Goal: Answer question/provide support

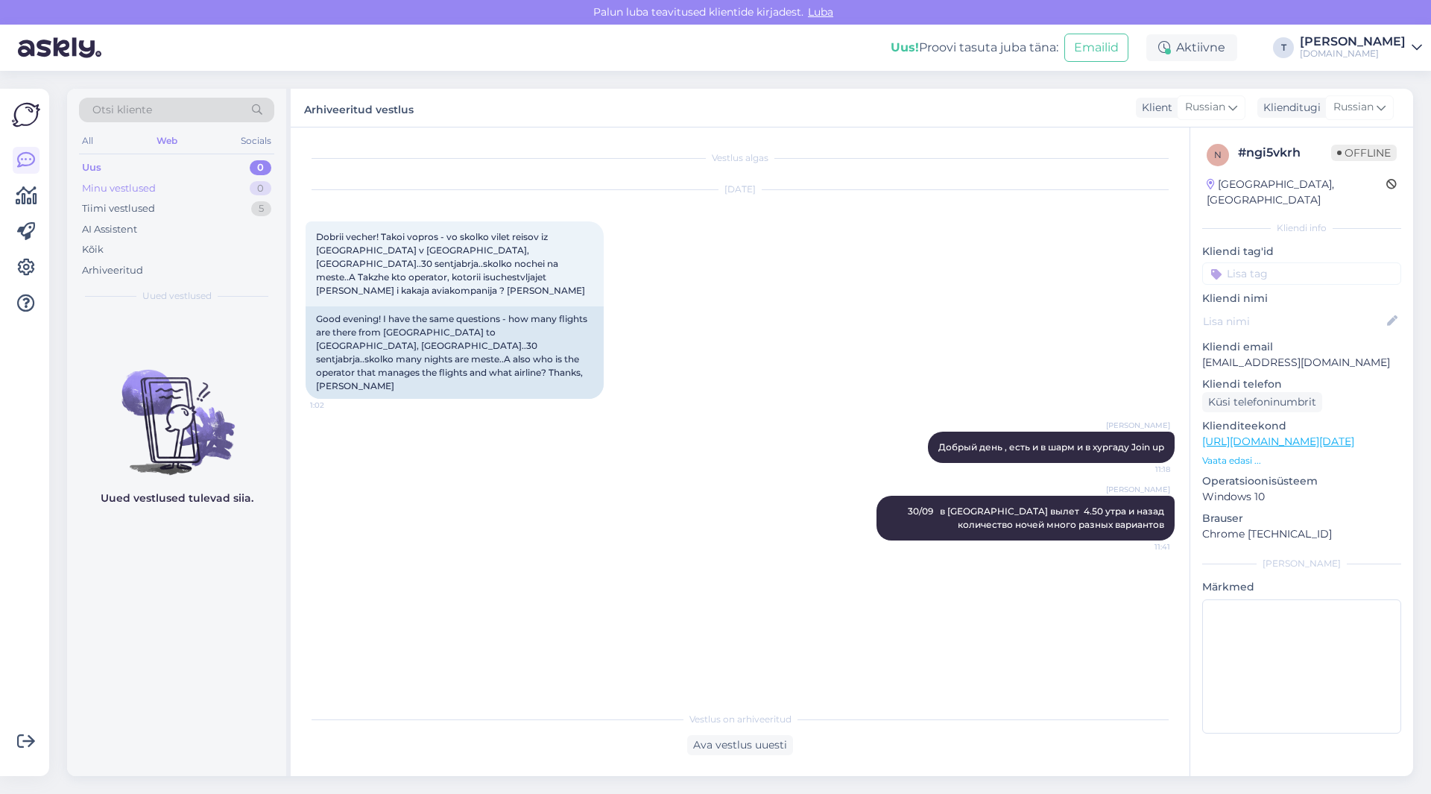
click at [165, 187] on div "Minu vestlused 0" at bounding box center [176, 188] width 195 height 21
click at [166, 206] on div "Tiimi vestlused 5" at bounding box center [176, 208] width 195 height 21
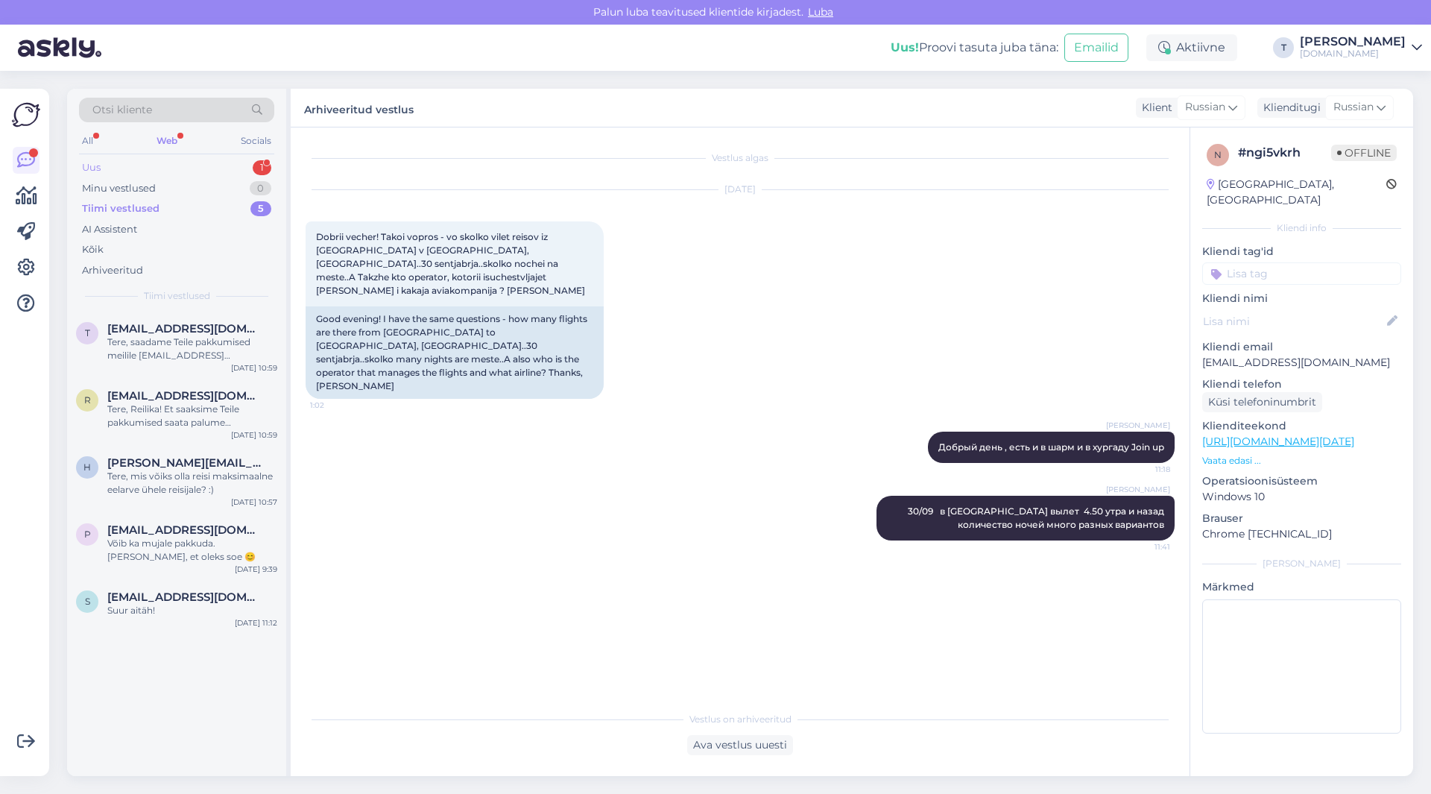
click at [145, 160] on div "Uus 1" at bounding box center [176, 167] width 195 height 21
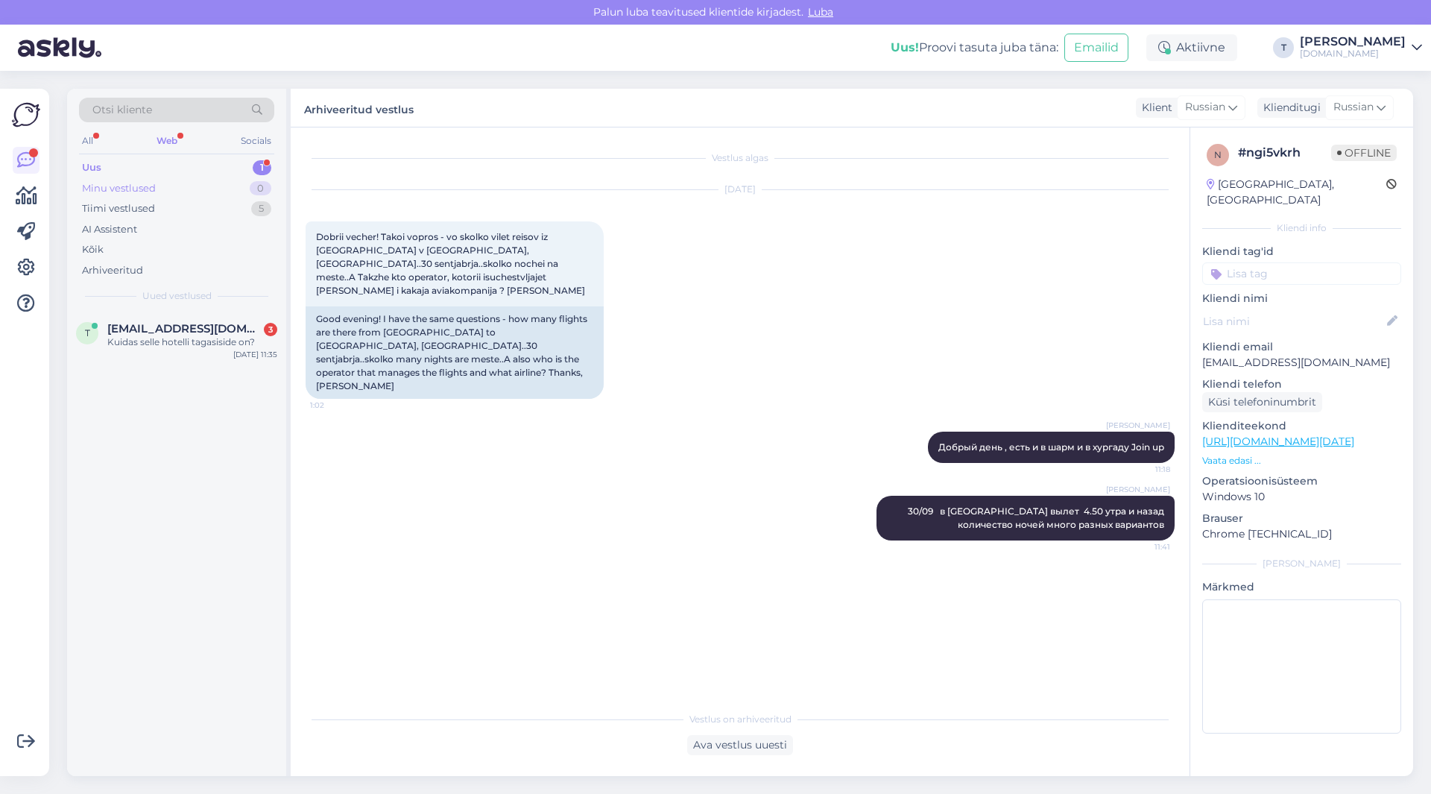
click at [175, 183] on div "Minu vestlused 0" at bounding box center [176, 188] width 195 height 21
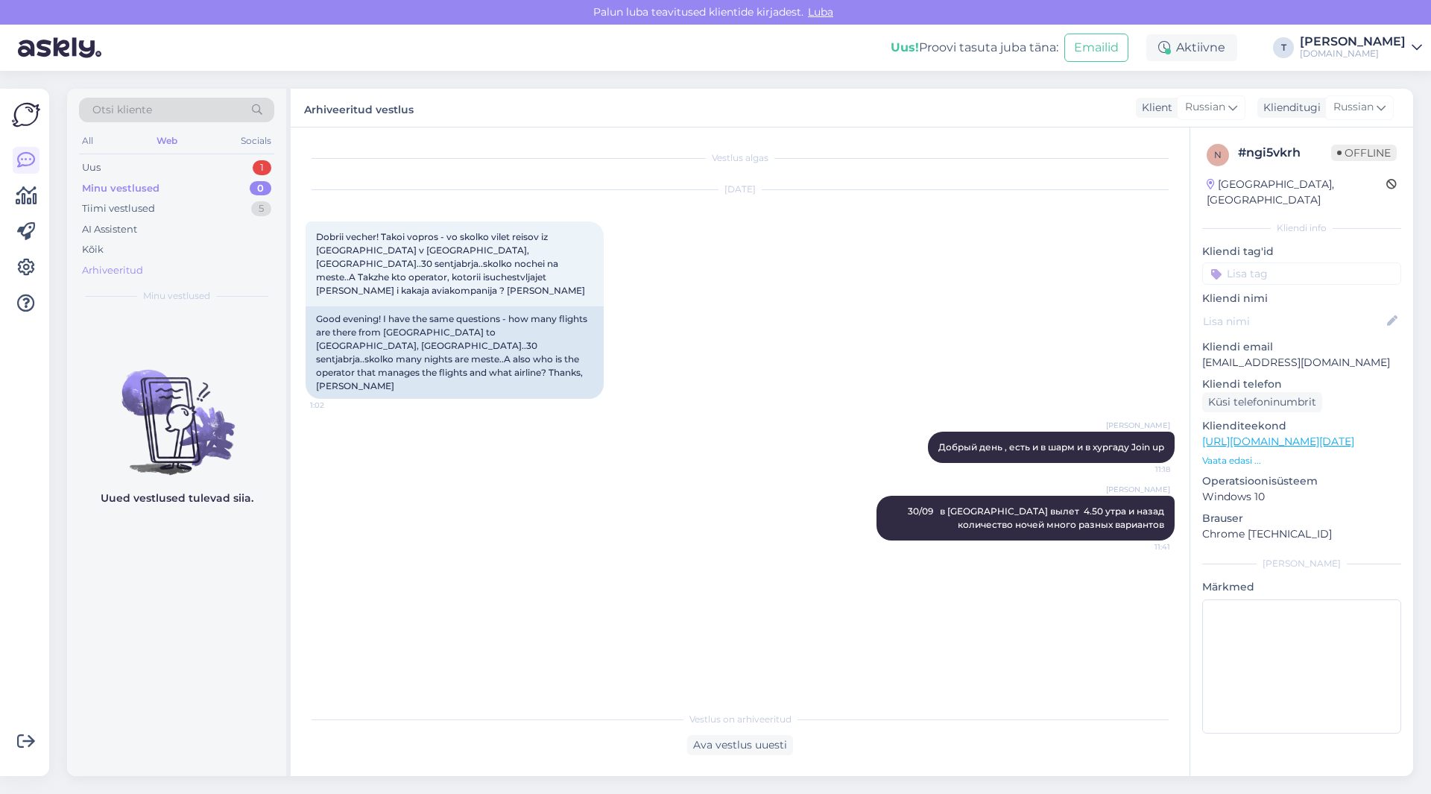
click at [107, 272] on div "Arhiveeritud" at bounding box center [112, 270] width 61 height 15
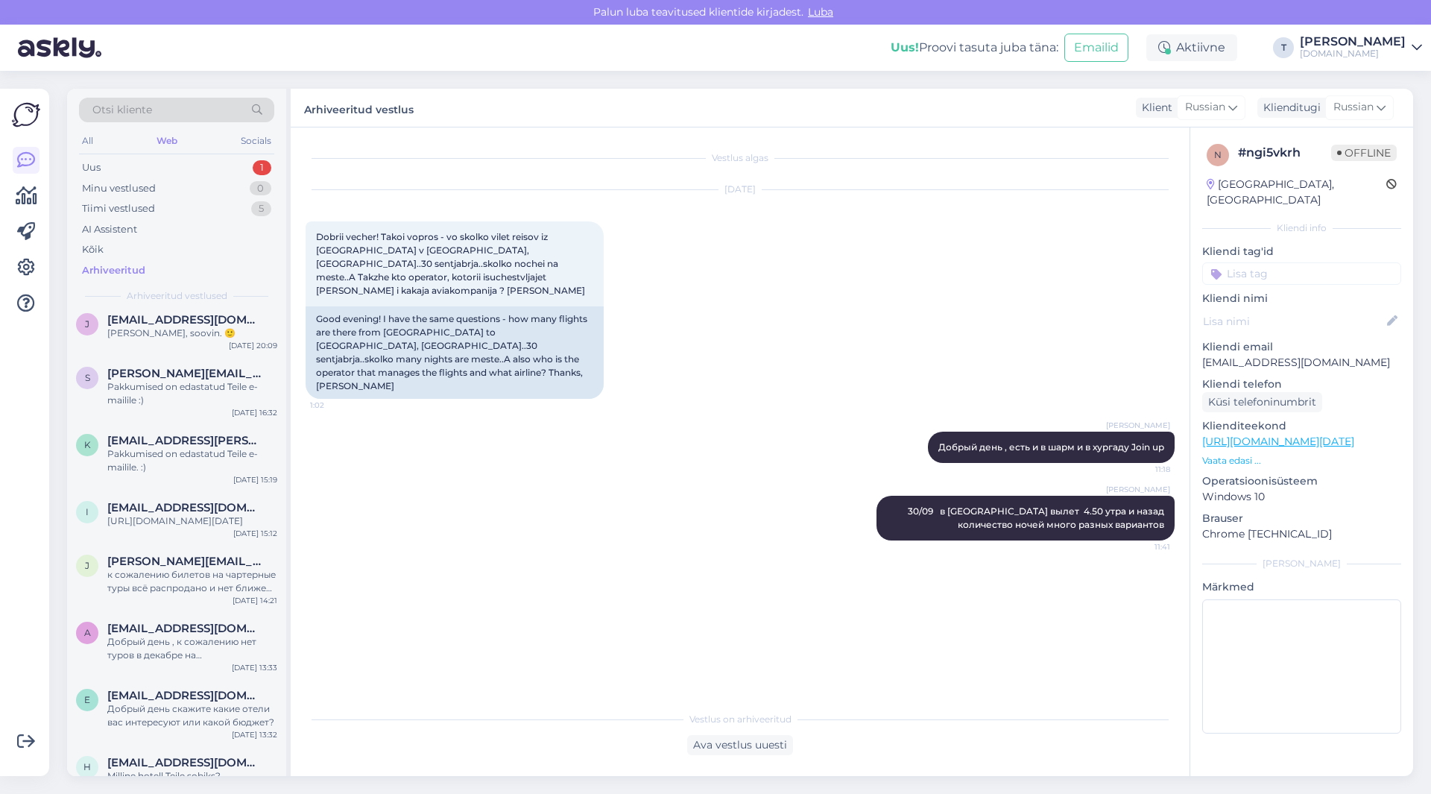
scroll to position [895, 0]
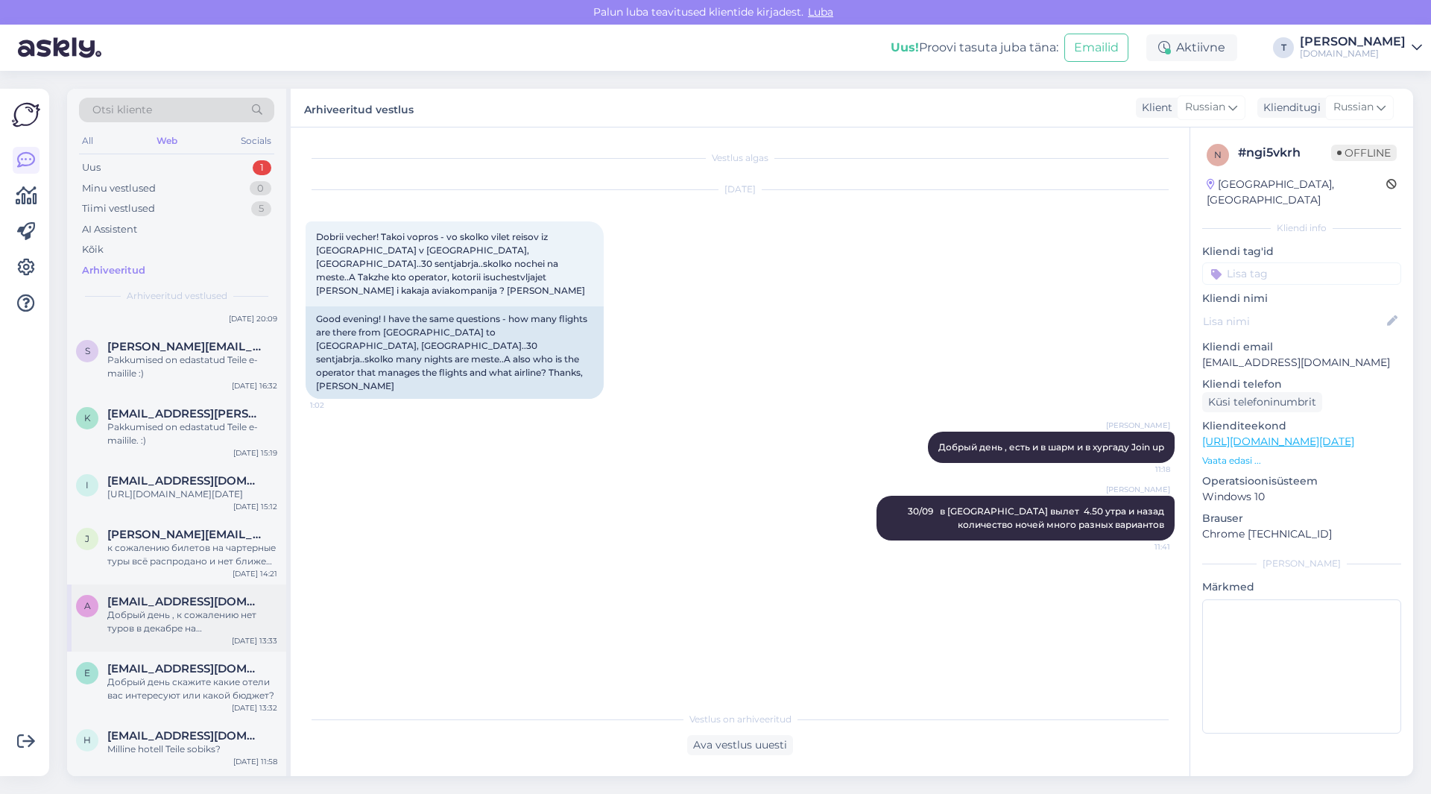
click at [150, 625] on div "Добрый день , к сожалению нет туров в декабре на [GEOGRAPHIC_DATA]" at bounding box center [192, 621] width 170 height 27
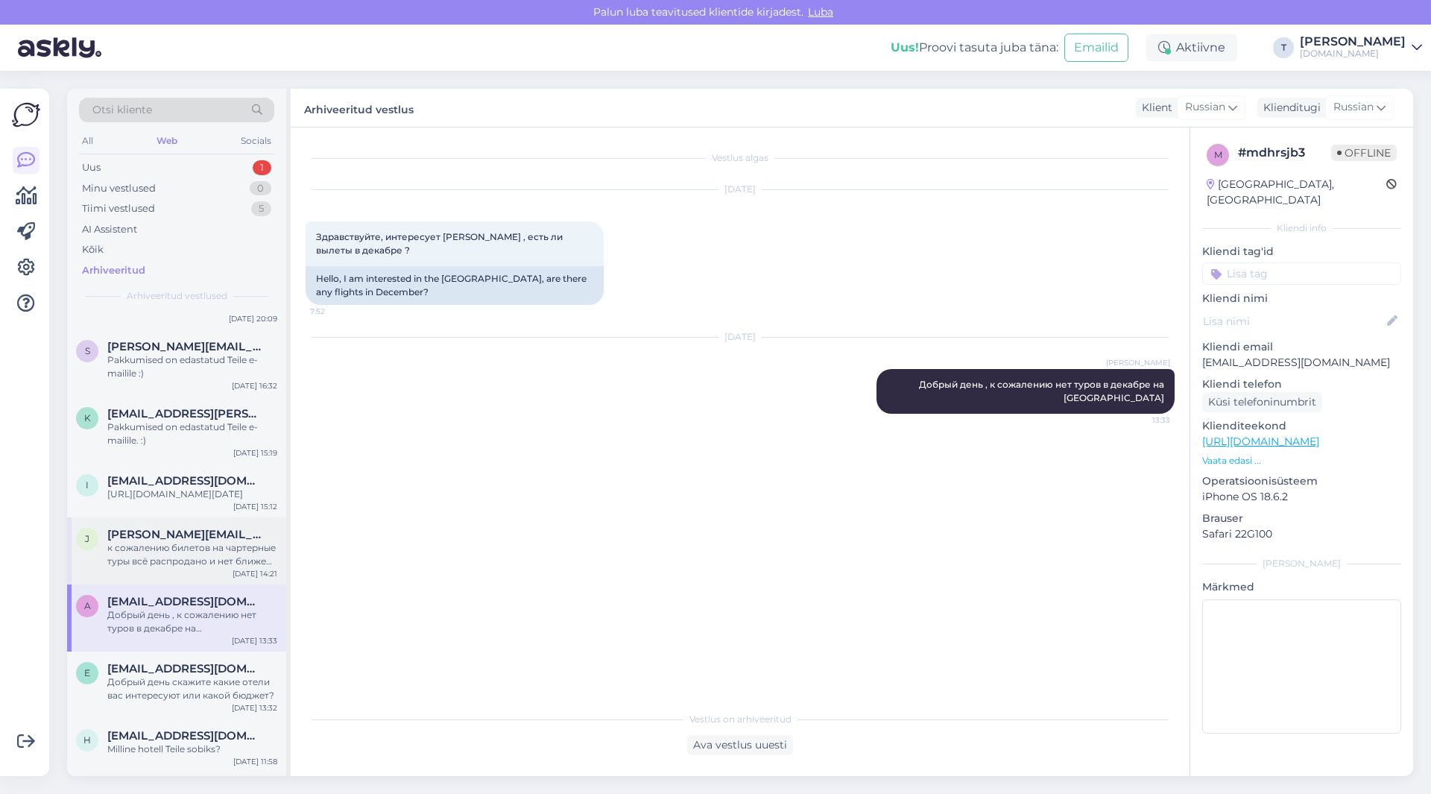
click at [174, 558] on div "к сожалению билетов на чартерные туры всё распродано и нет ближе чем дата когда…" at bounding box center [192, 554] width 170 height 27
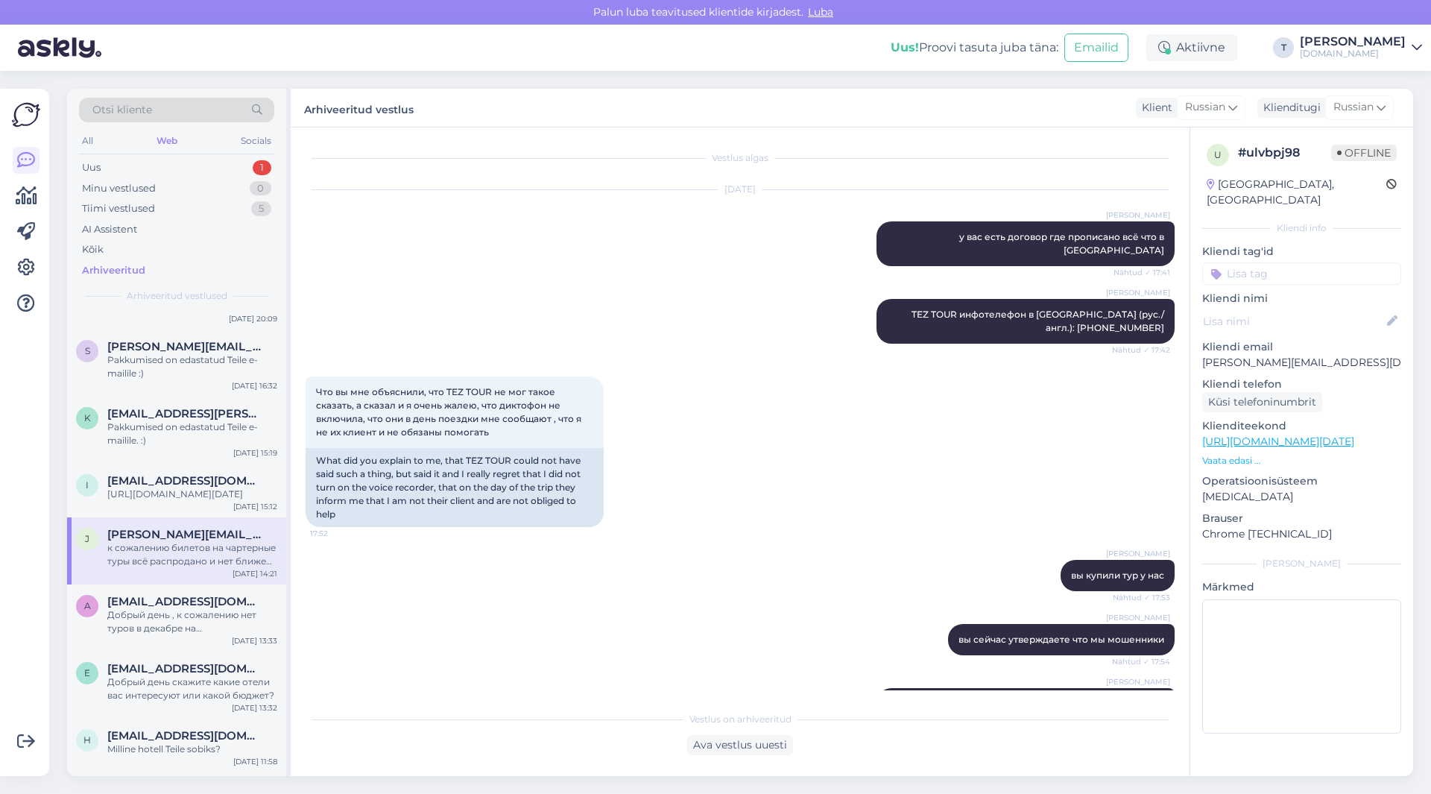
scroll to position [12132, 0]
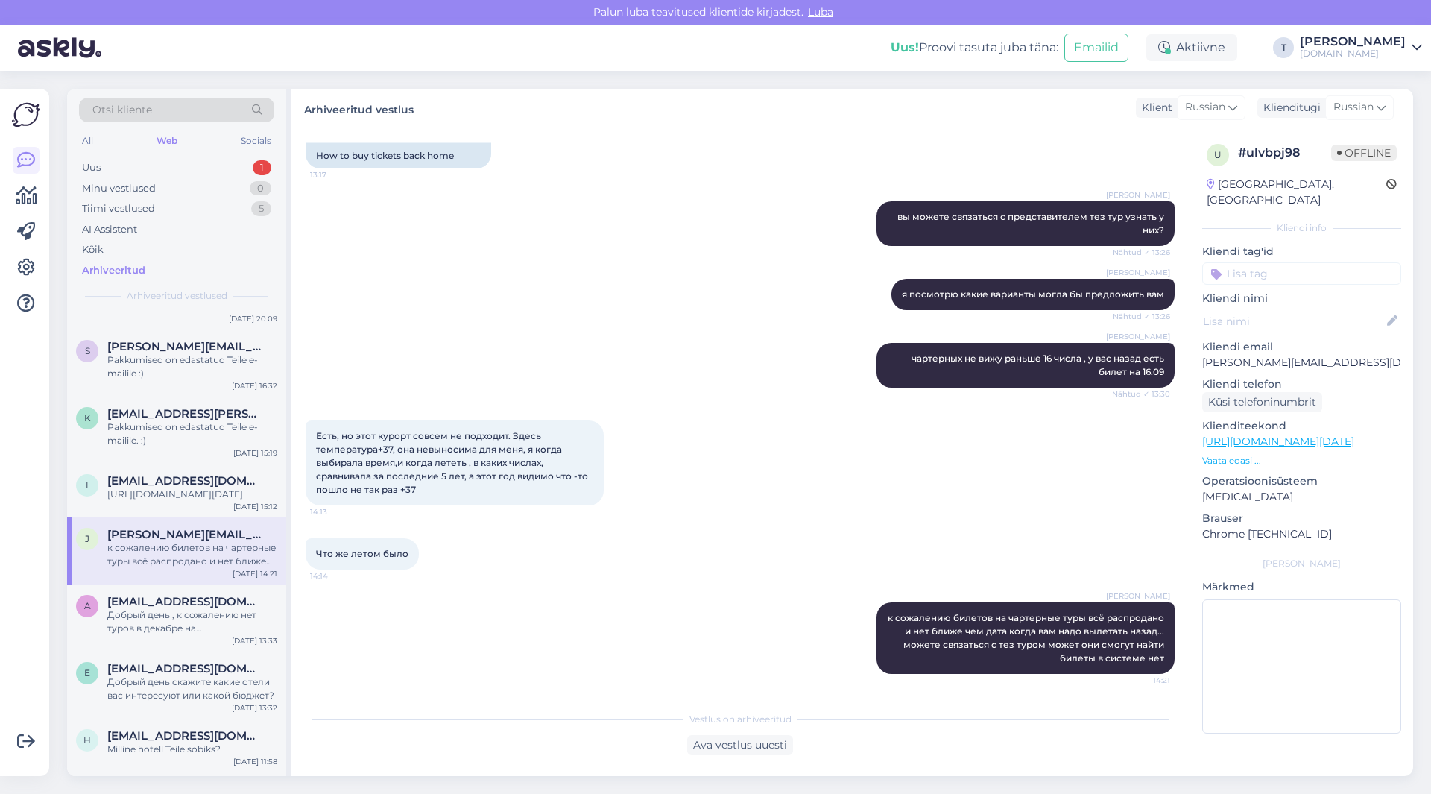
click at [1220, 454] on p "Vaata edasi ..." at bounding box center [1301, 460] width 199 height 13
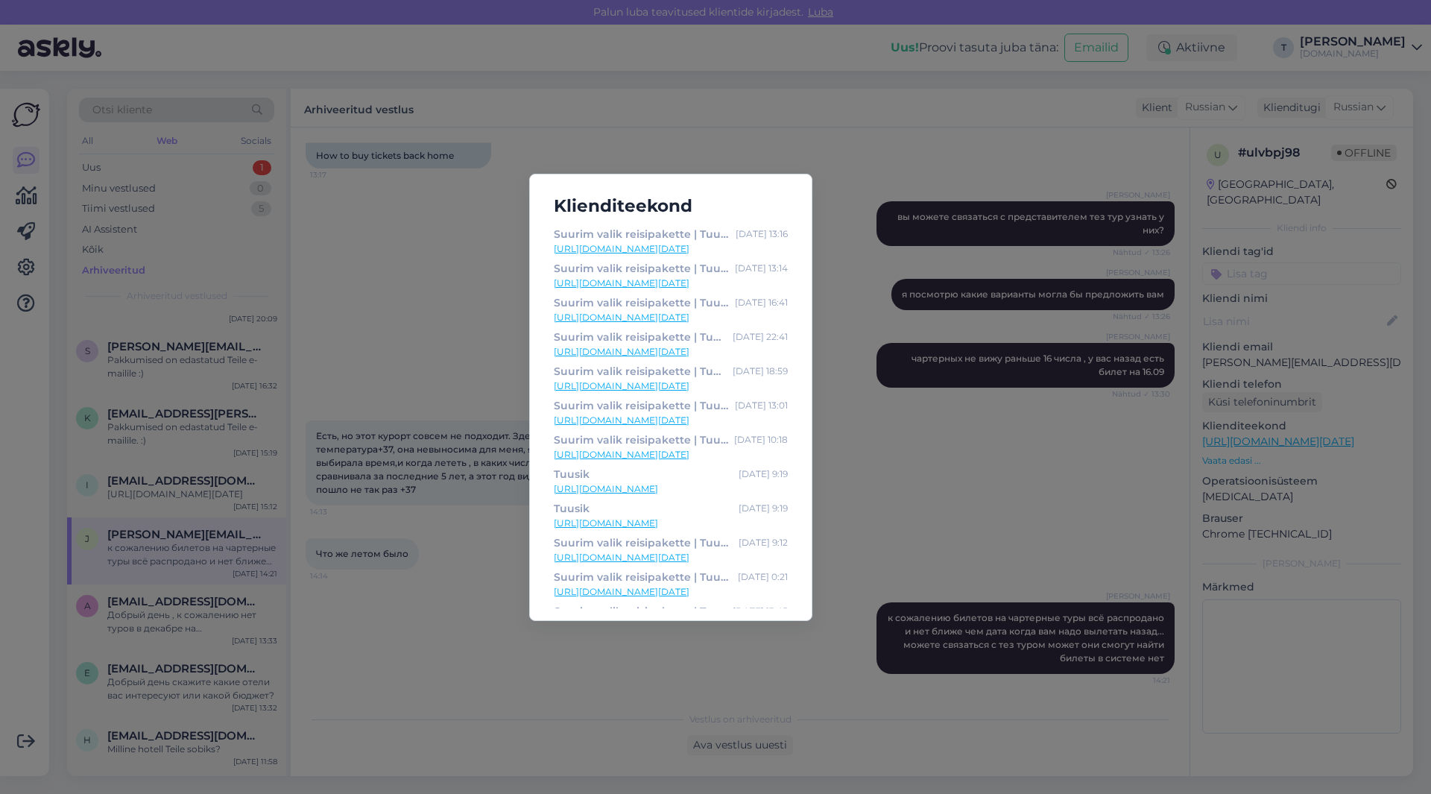
click at [646, 247] on link "[URL][DOMAIN_NAME][DATE]" at bounding box center [671, 248] width 234 height 13
click at [848, 166] on div "Klienditeekond Suurim valik reisipakette | Tuusik [DATE] 13:16 [URL][DOMAIN_NAM…" at bounding box center [715, 397] width 1431 height 794
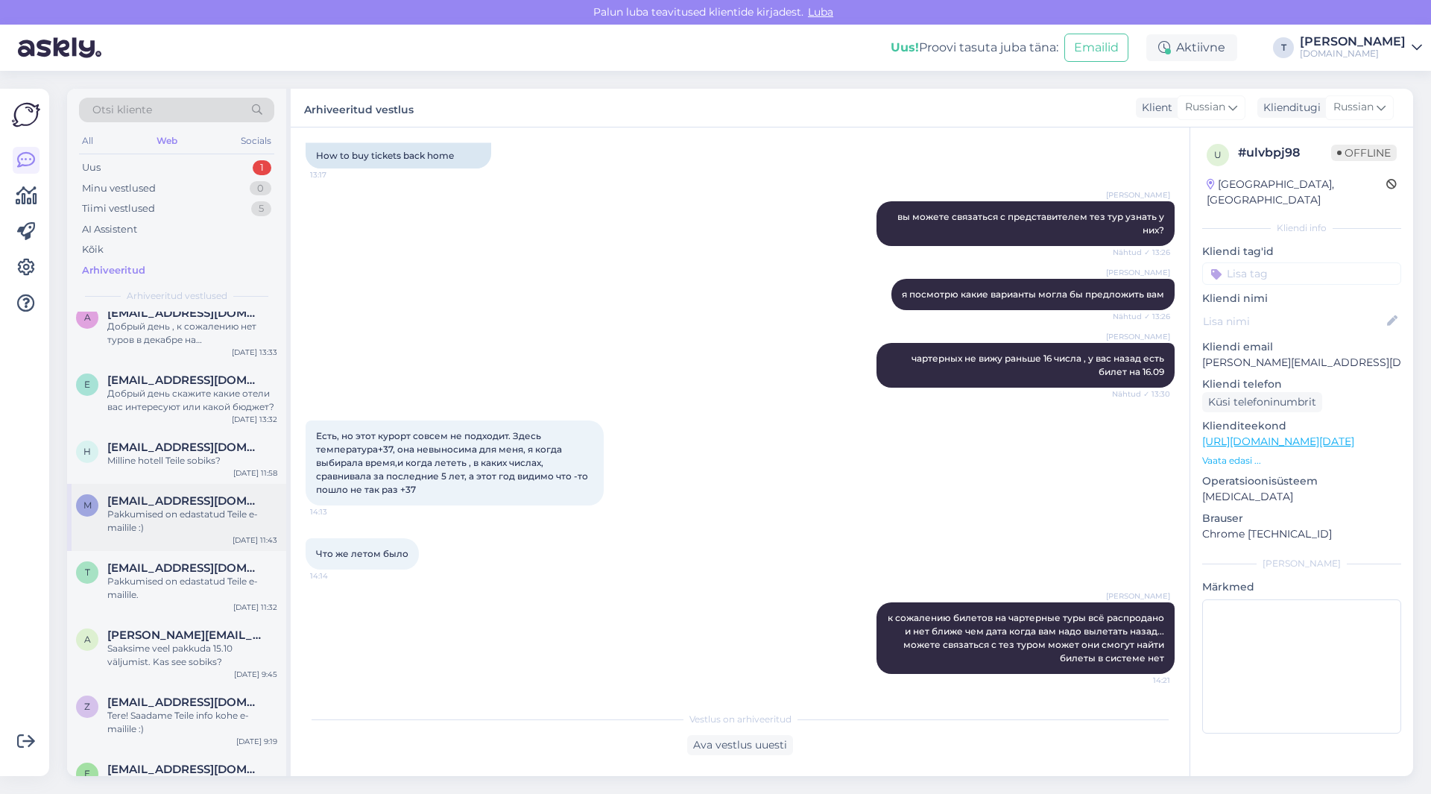
scroll to position [1193, 0]
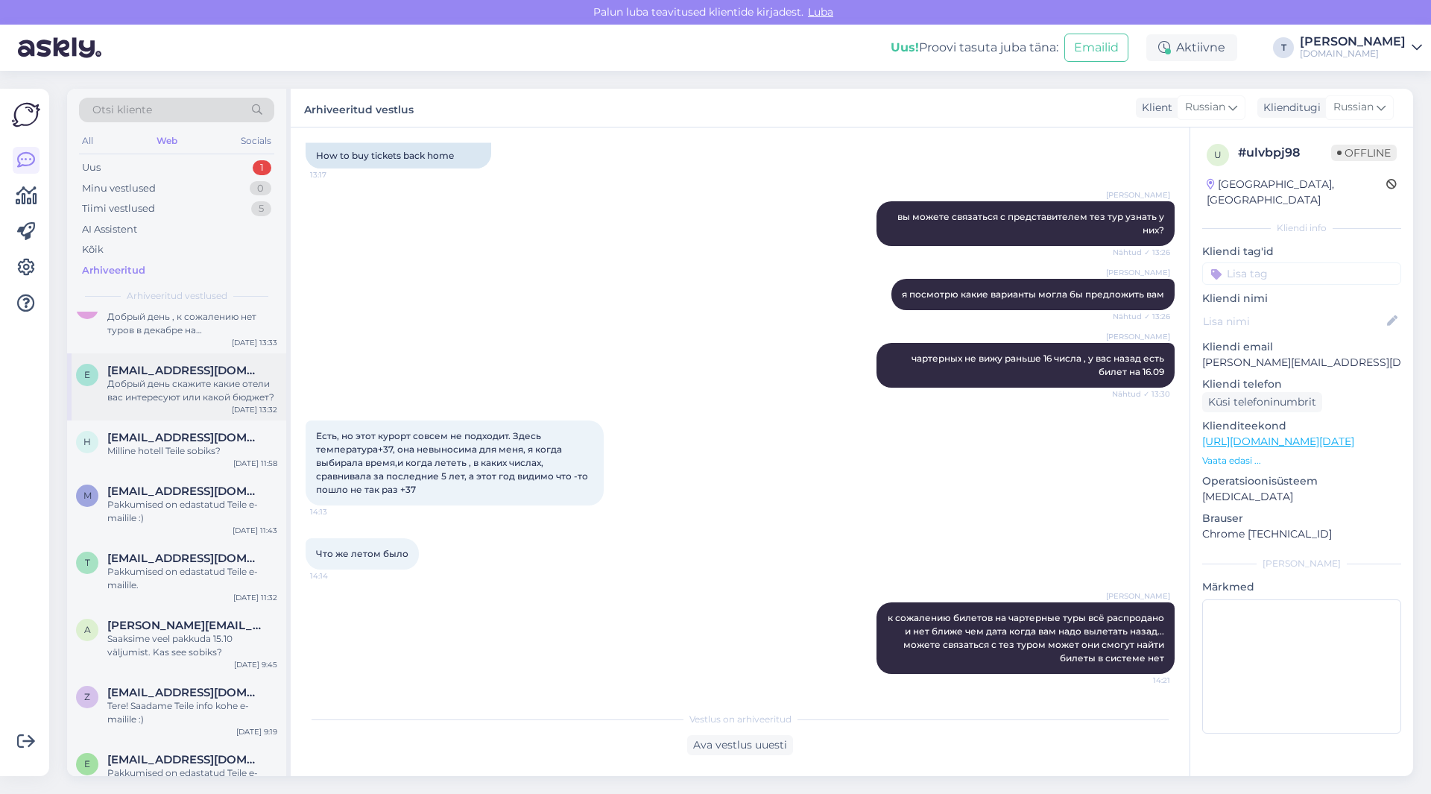
click at [145, 396] on div "Добрый день скажите какие отели вас интересуют или какой бюджет?" at bounding box center [192, 390] width 170 height 27
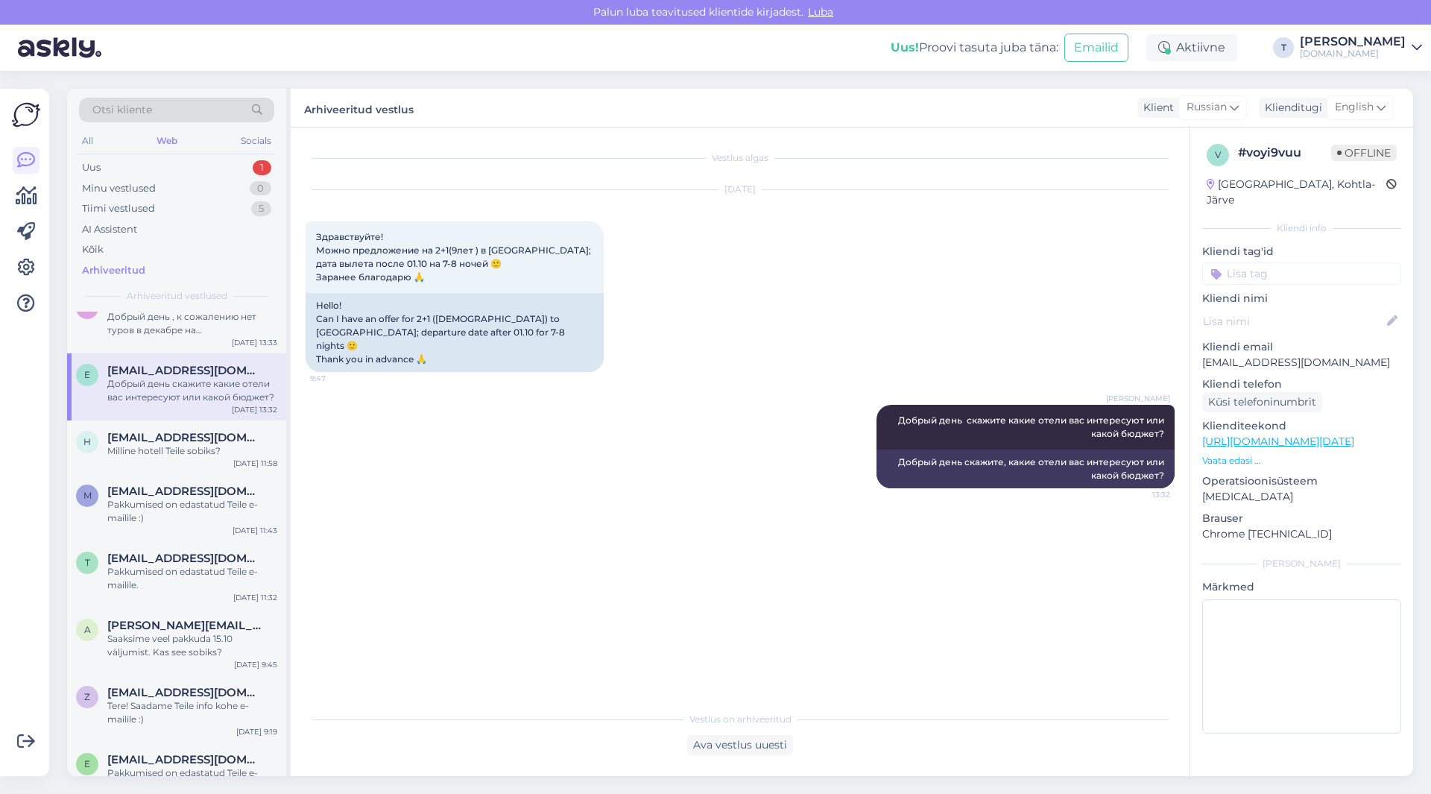
scroll to position [0, 0]
click at [224, 188] on div "Minu vestlused 0" at bounding box center [176, 188] width 195 height 21
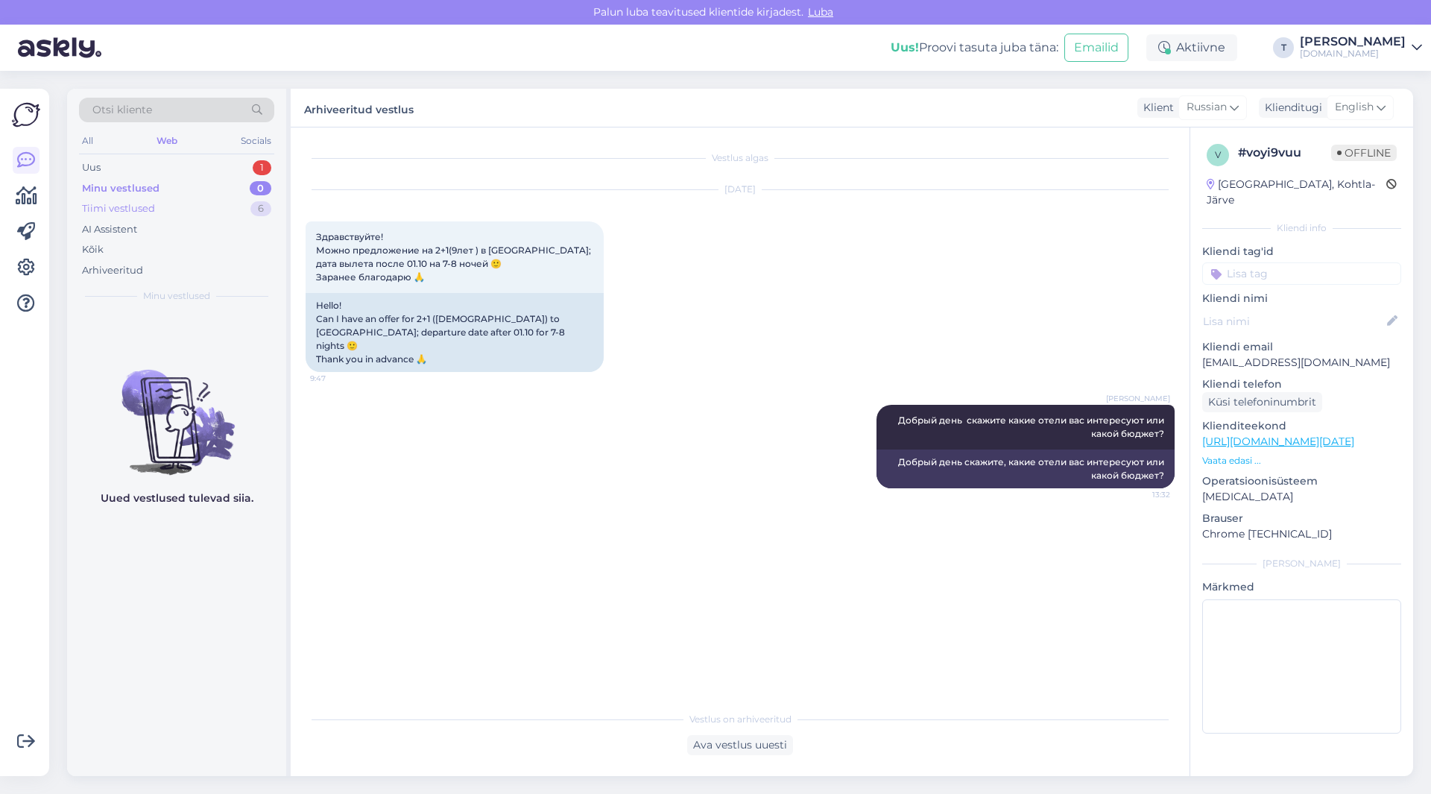
click at [180, 205] on div "Tiimi vestlused 6" at bounding box center [176, 208] width 195 height 21
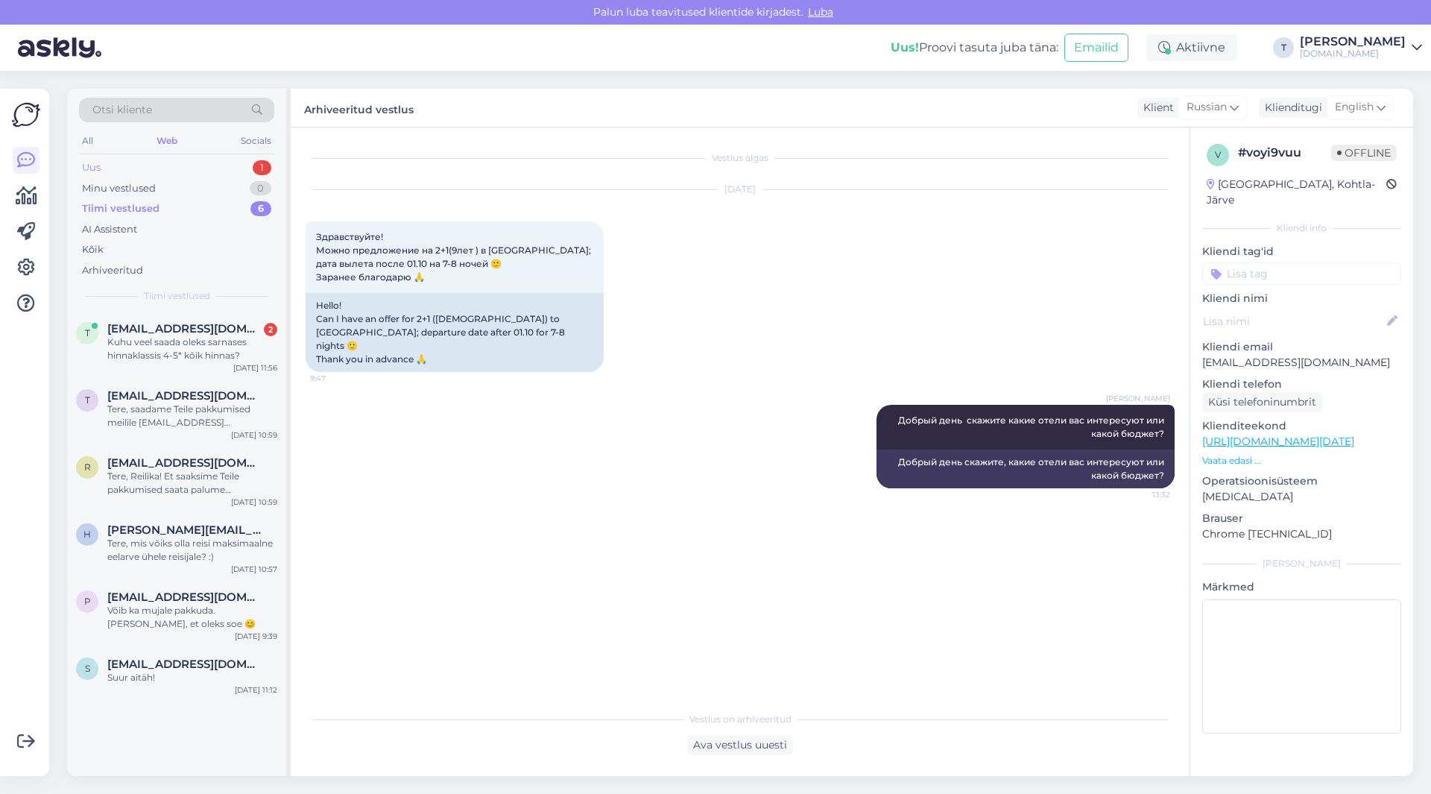
click at [171, 163] on div "Uus 1" at bounding box center [176, 167] width 195 height 21
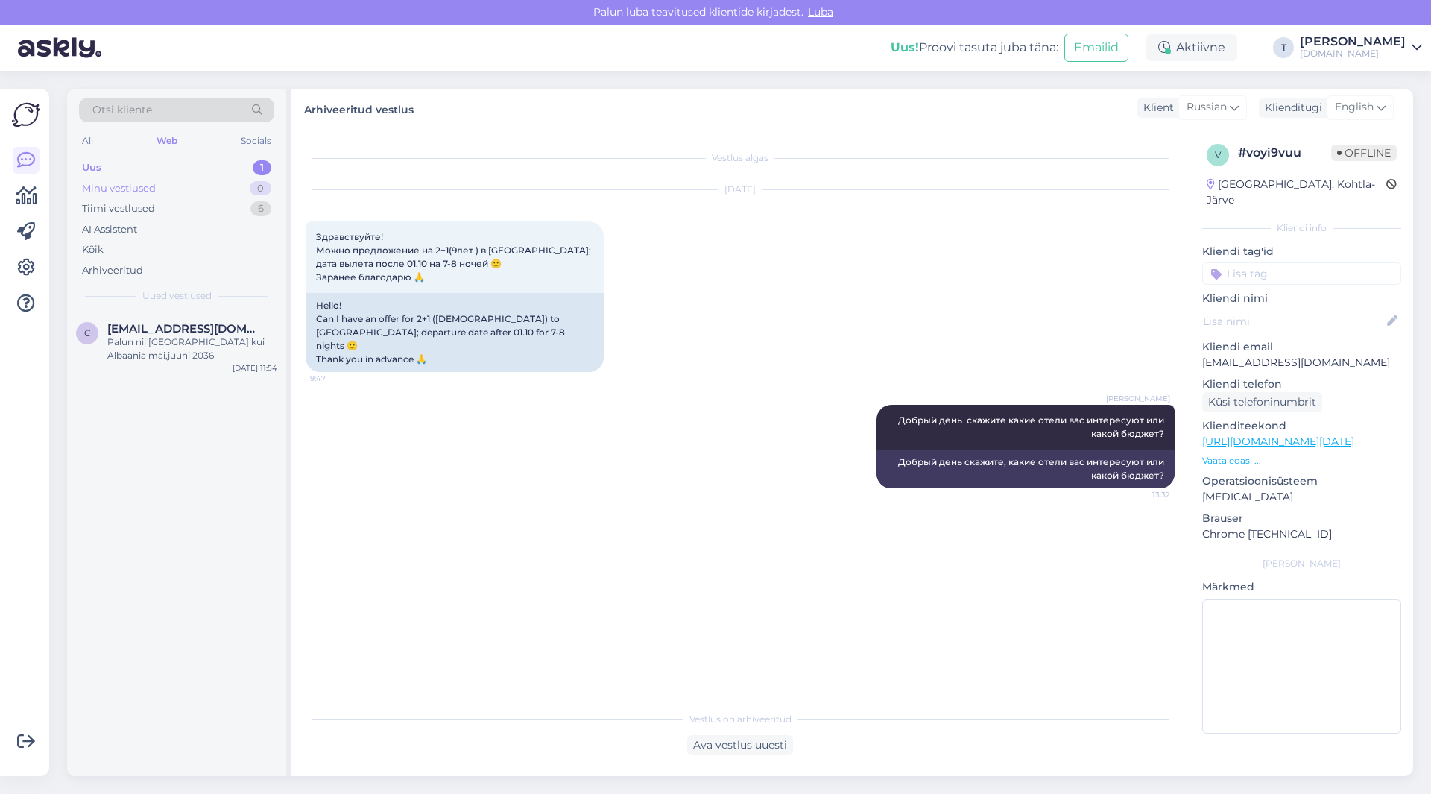
click at [169, 198] on div "Minu vestlused 0" at bounding box center [176, 188] width 195 height 21
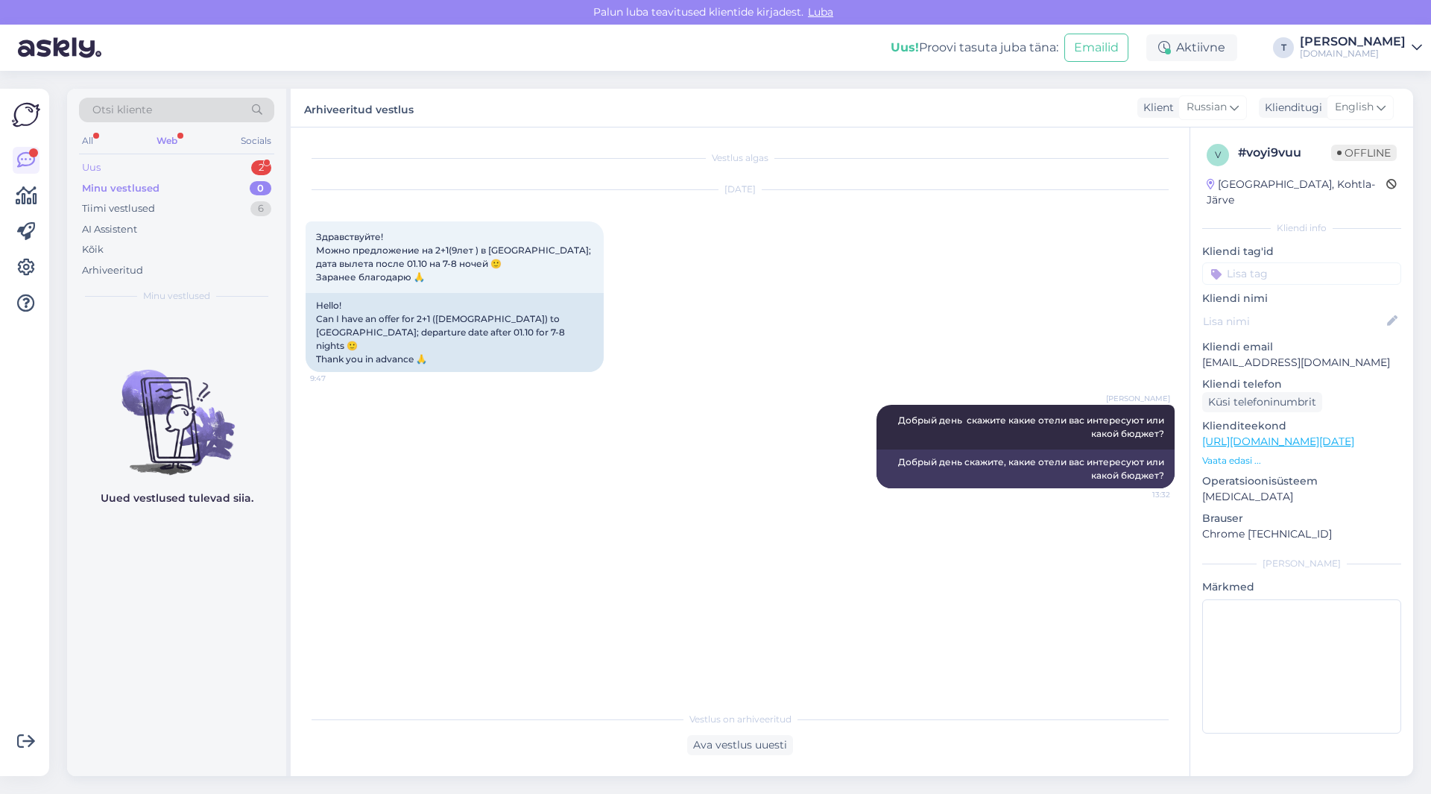
click at [209, 160] on div "Uus 2" at bounding box center [176, 167] width 195 height 21
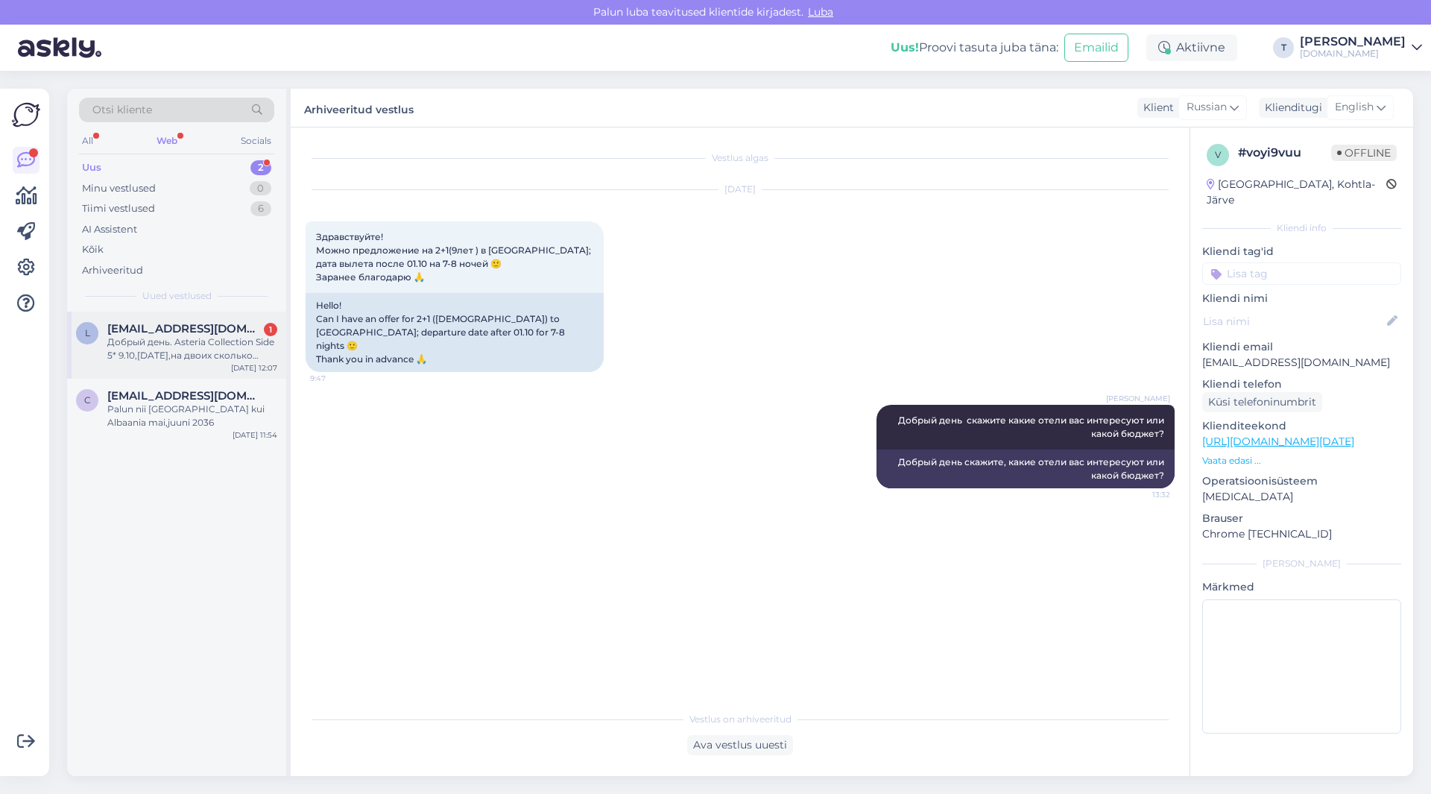
click at [188, 326] on span "[EMAIL_ADDRESS][DOMAIN_NAME]" at bounding box center [184, 328] width 155 height 13
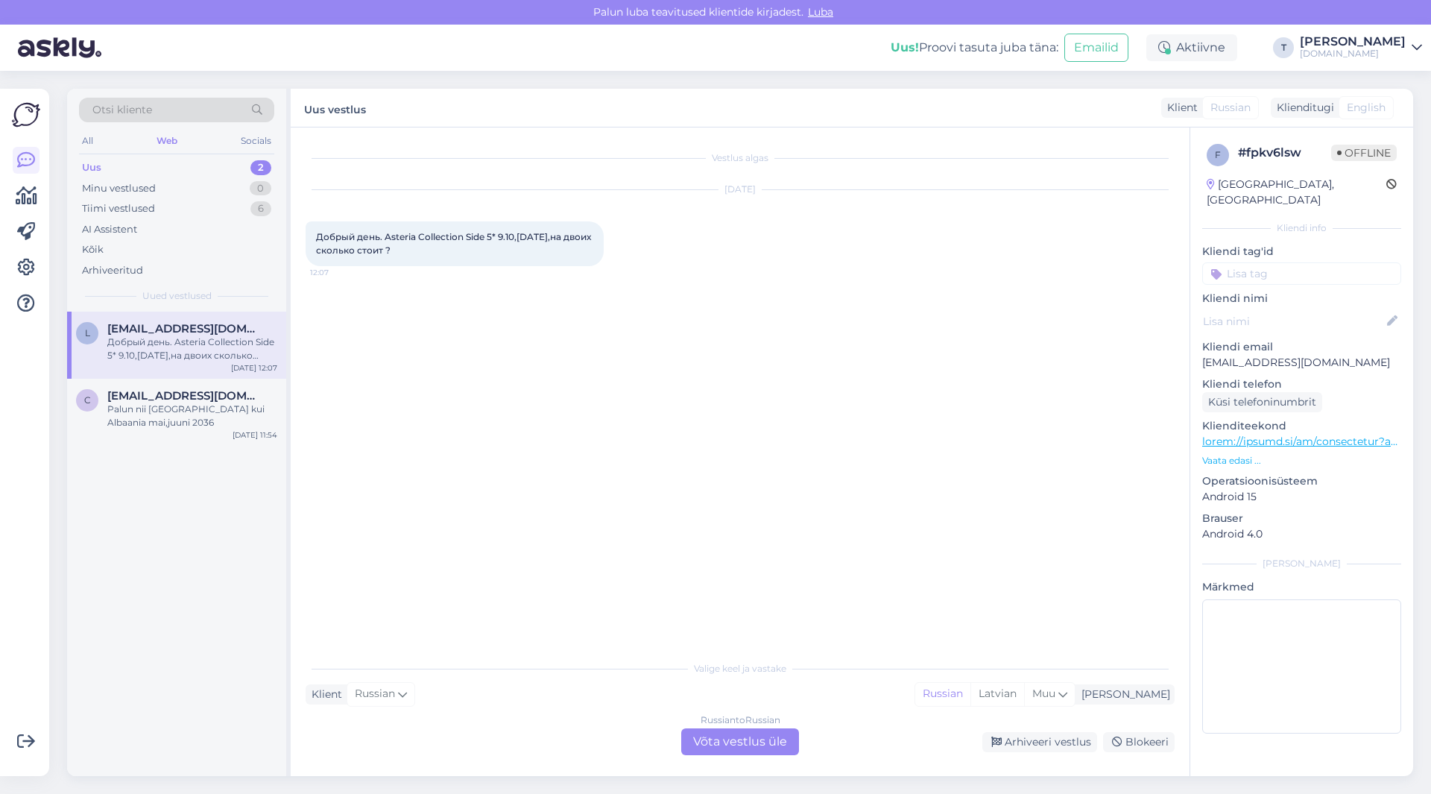
click at [750, 740] on div "Russian to Russian Võta vestlus üle" at bounding box center [740, 741] width 118 height 27
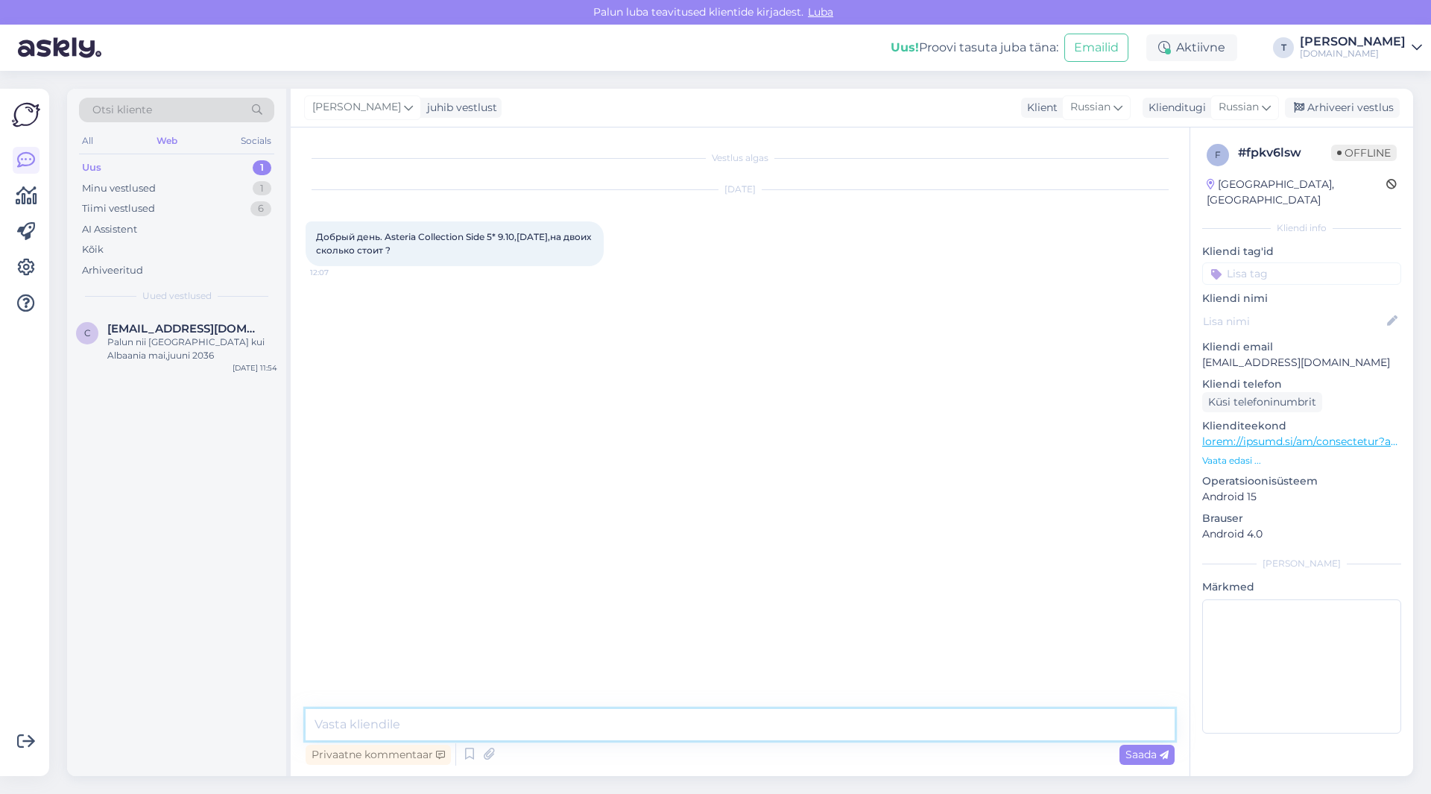
click at [585, 719] on textarea at bounding box center [740, 724] width 869 height 31
drag, startPoint x: 362, startPoint y: 723, endPoint x: 440, endPoint y: 710, distance: 79.3
click at [444, 721] on textarea "1818€ 7 yjxtq" at bounding box center [740, 724] width 869 height 31
type textarea "1818€ 7 ночей"
